Goal: Check status: Check status

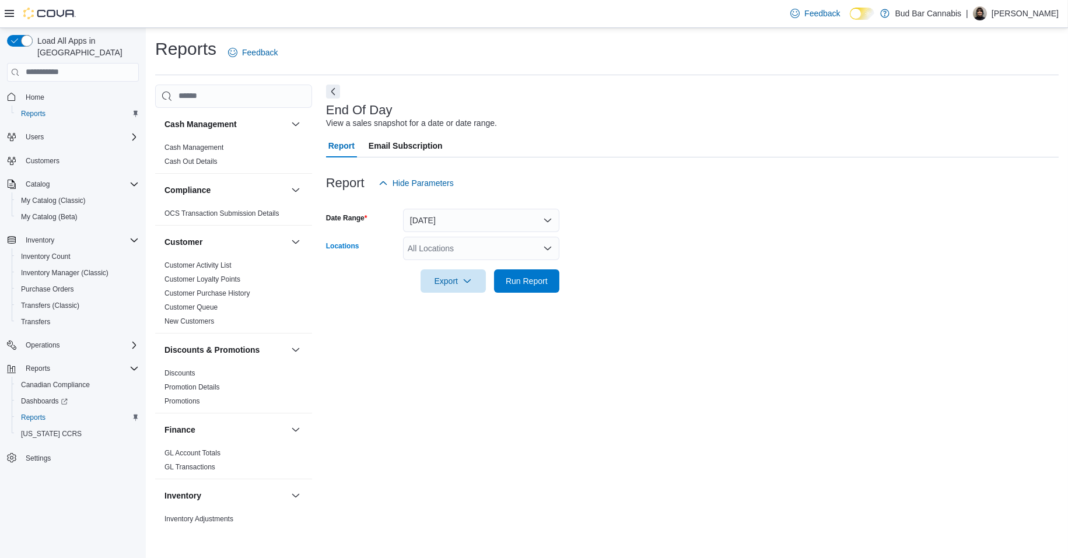
click at [445, 246] on div "All Locations" at bounding box center [481, 248] width 156 height 23
click at [677, 223] on form "Date Range Today Locations All Locations Export Run Report" at bounding box center [692, 244] width 733 height 98
click at [491, 220] on button "Today" at bounding box center [481, 220] width 156 height 23
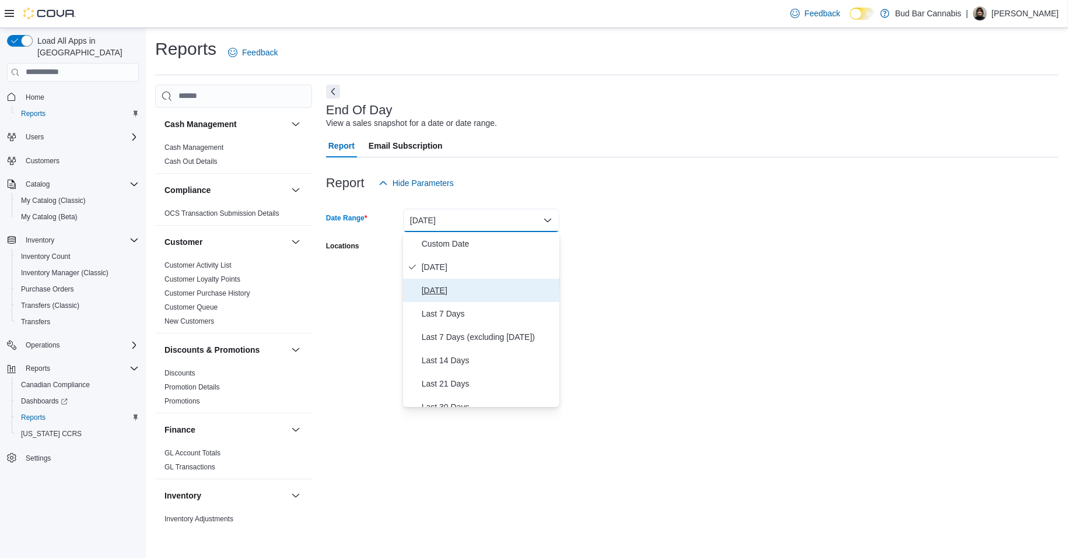
click at [479, 288] on span "Yesterday" at bounding box center [488, 290] width 133 height 14
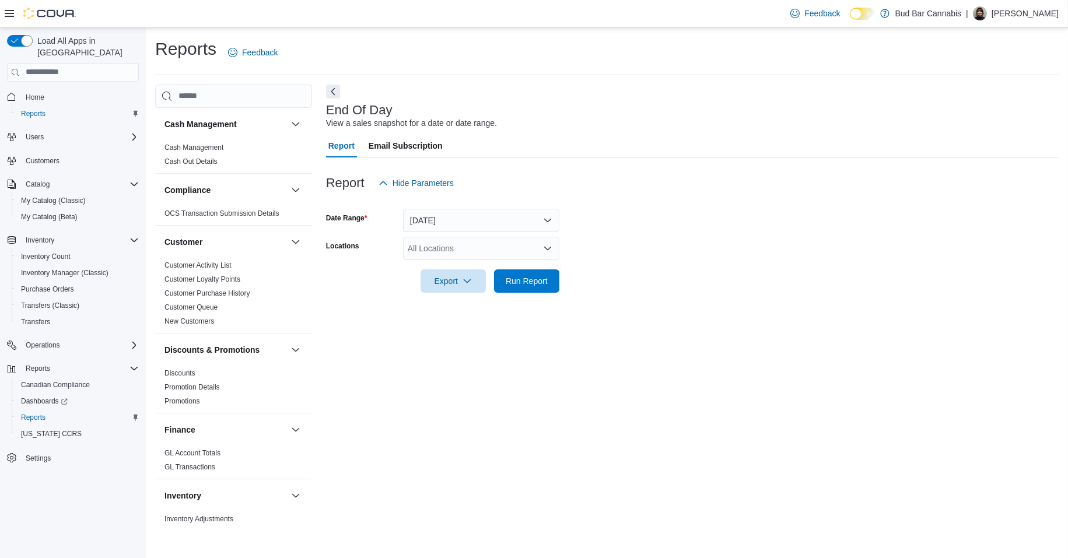
drag, startPoint x: 668, startPoint y: 254, endPoint x: 579, endPoint y: 278, distance: 92.4
click at [645, 254] on form "Date Range Yesterday Locations All Locations Export Run Report" at bounding box center [692, 244] width 733 height 98
click at [535, 292] on span "Run Report" at bounding box center [526, 280] width 51 height 23
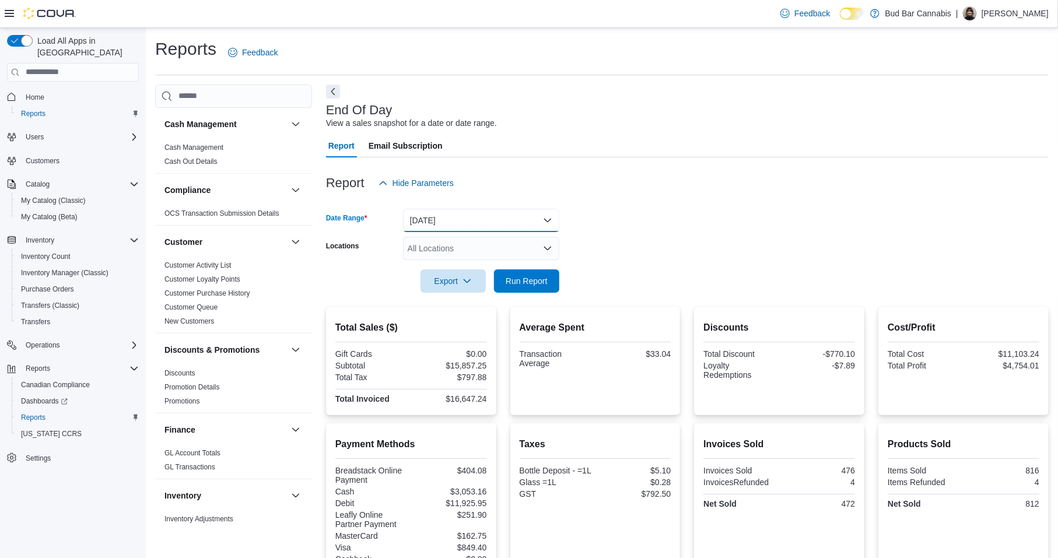
click at [438, 219] on button "Yesterday" at bounding box center [481, 220] width 156 height 23
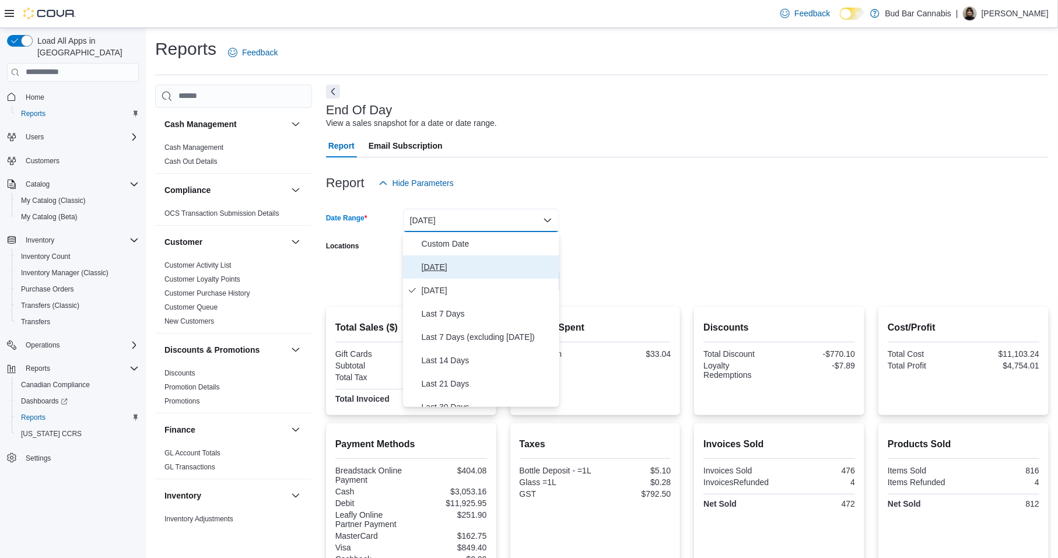
click at [440, 271] on span "Today" at bounding box center [488, 267] width 133 height 14
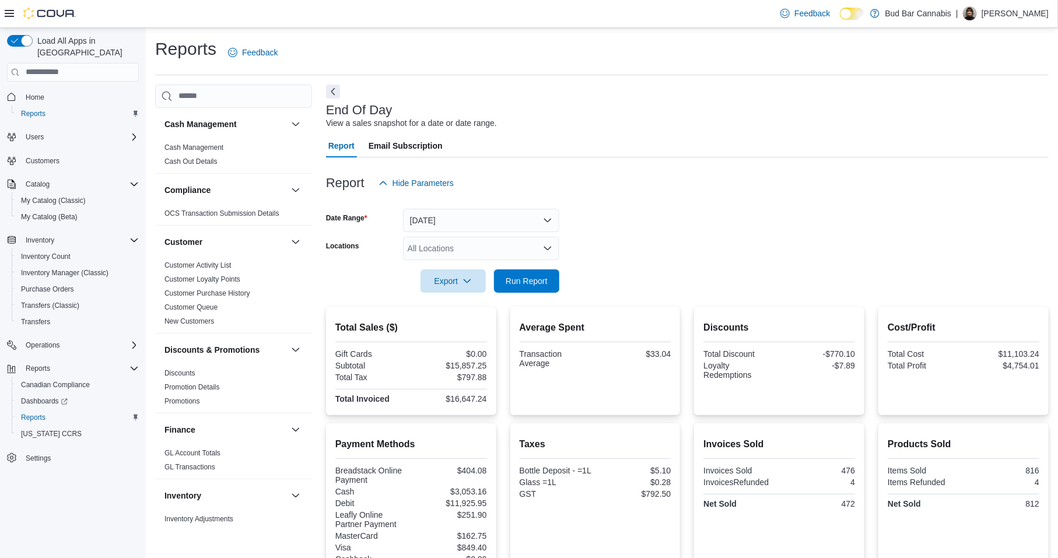
click at [620, 200] on div at bounding box center [687, 202] width 723 height 14
drag, startPoint x: 524, startPoint y: 276, endPoint x: 543, endPoint y: 254, distance: 28.9
click at [524, 276] on span "Run Report" at bounding box center [527, 281] width 42 height 12
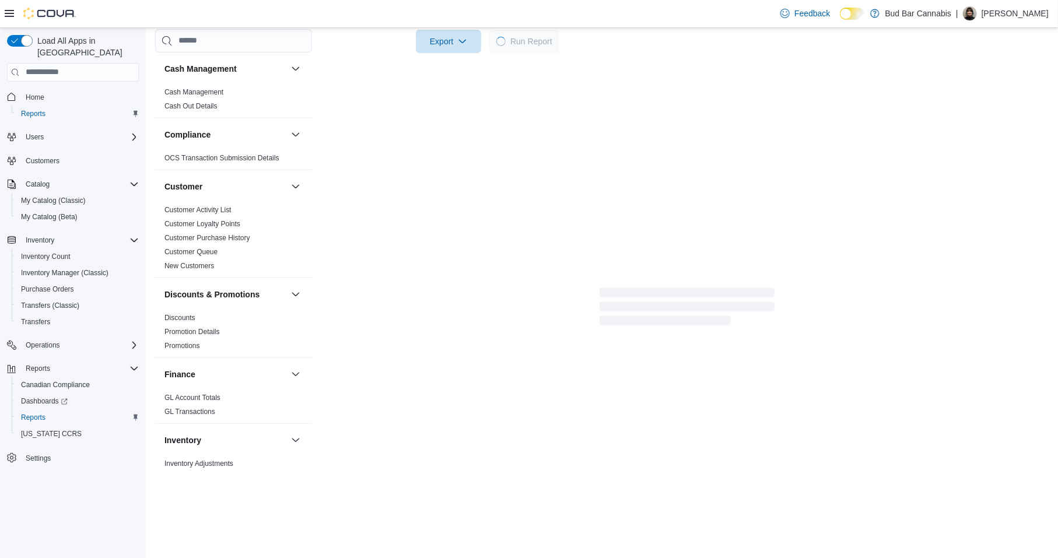
scroll to position [107, 0]
